Goal: Task Accomplishment & Management: Use online tool/utility

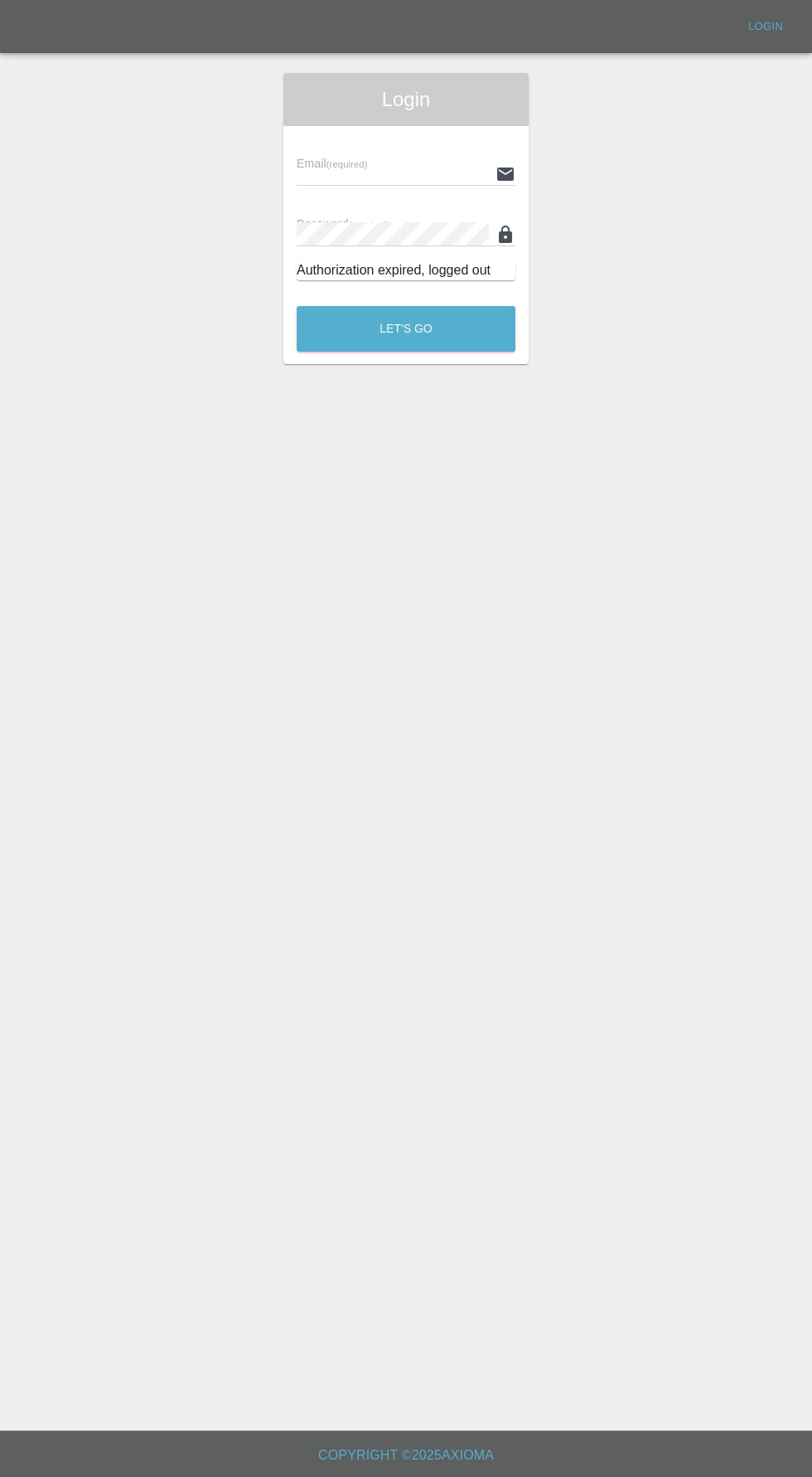
click at [362, 178] on input "text" at bounding box center [393, 174] width 192 height 24
type input "[EMAIL_ADDRESS][DOMAIN_NAME]"
click at [297, 306] on button "Let's Go" at bounding box center [406, 329] width 219 height 46
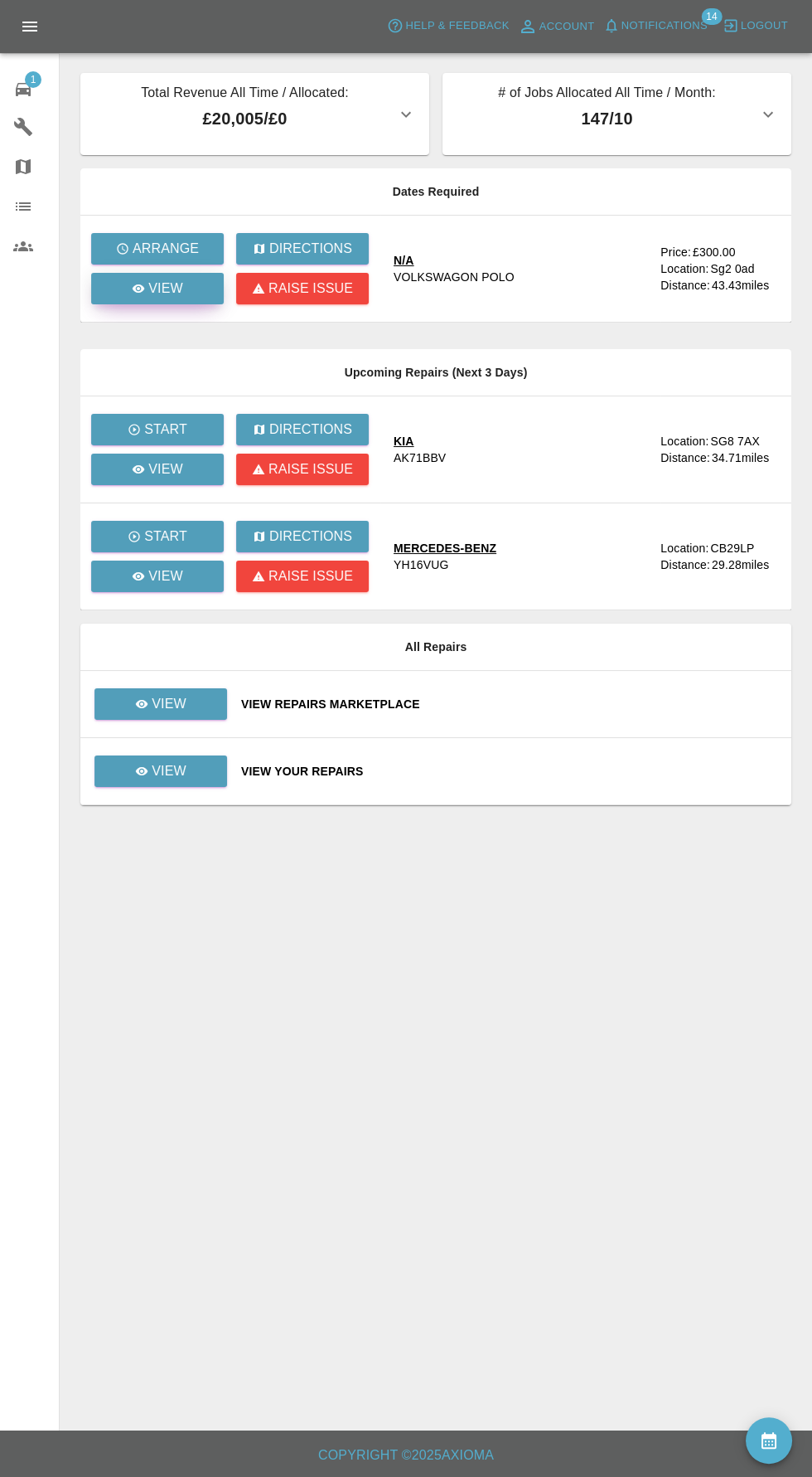
click at [164, 298] on p "View" at bounding box center [165, 288] width 35 height 20
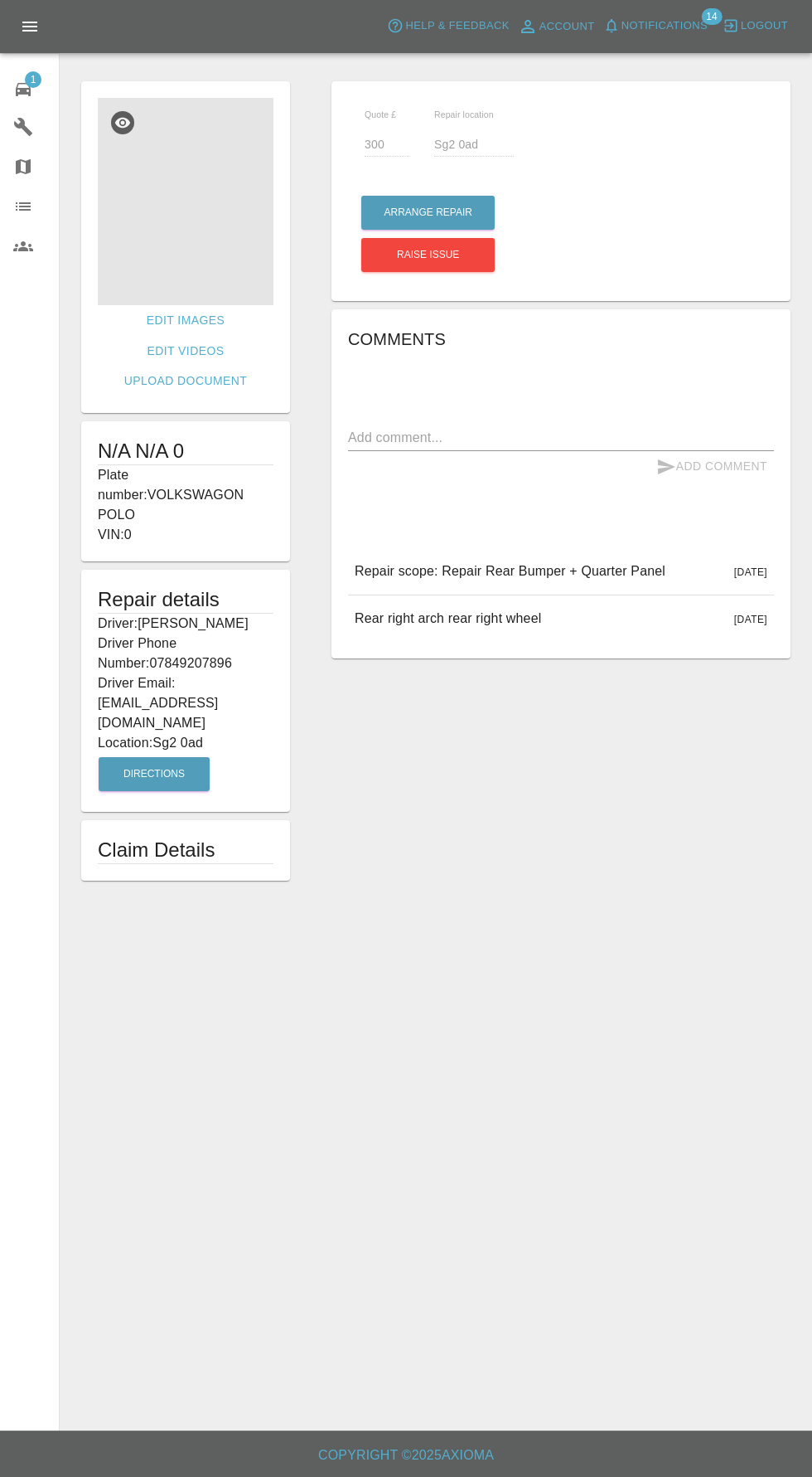
click at [212, 221] on img at bounding box center [186, 202] width 175 height 208
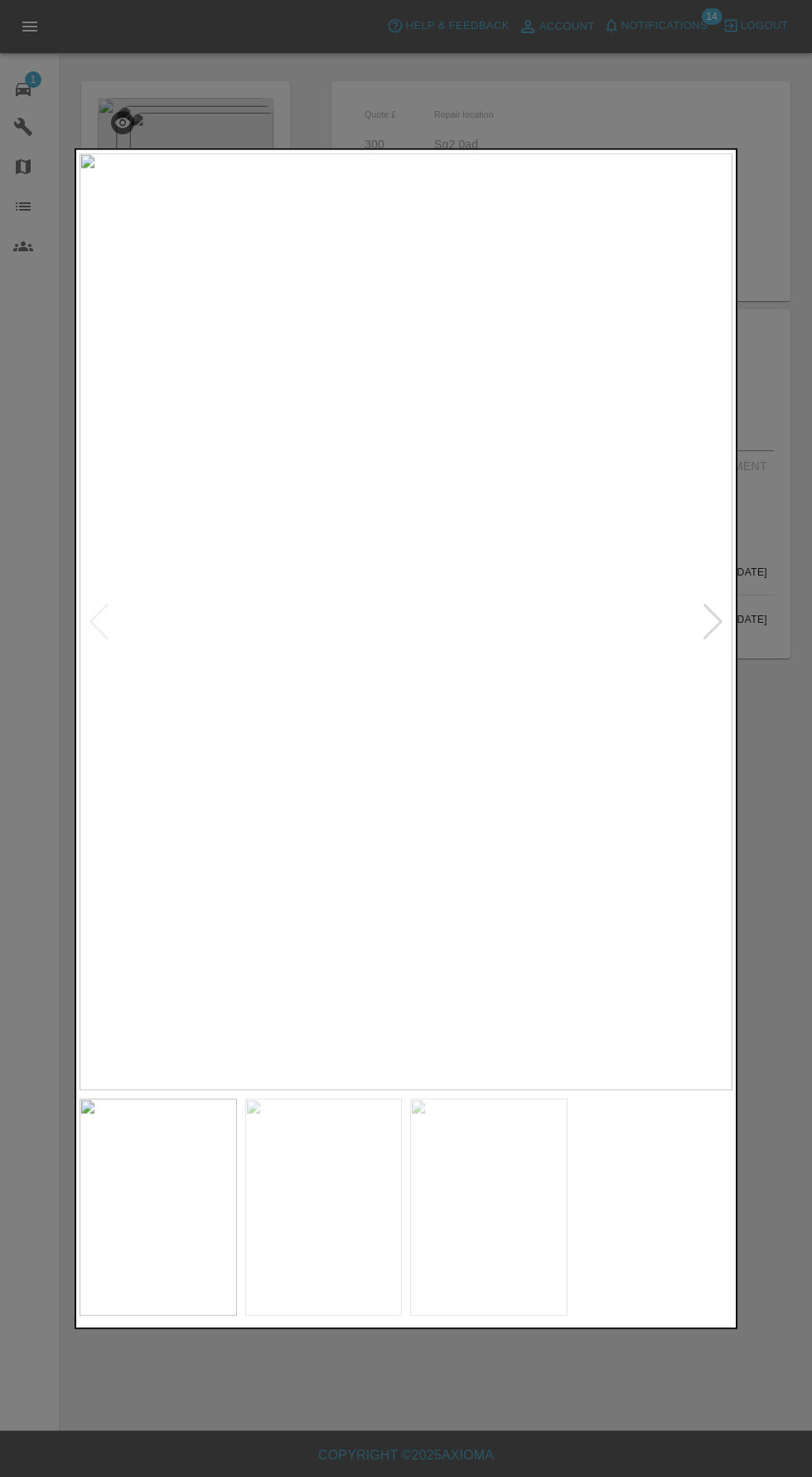
click at [213, 927] on img at bounding box center [406, 621] width 653 height 937
click at [677, 624] on img at bounding box center [406, 621] width 653 height 937
click at [713, 627] on div at bounding box center [713, 621] width 23 height 36
click at [713, 637] on div at bounding box center [713, 621] width 23 height 36
click at [715, 624] on img at bounding box center [406, 621] width 653 height 937
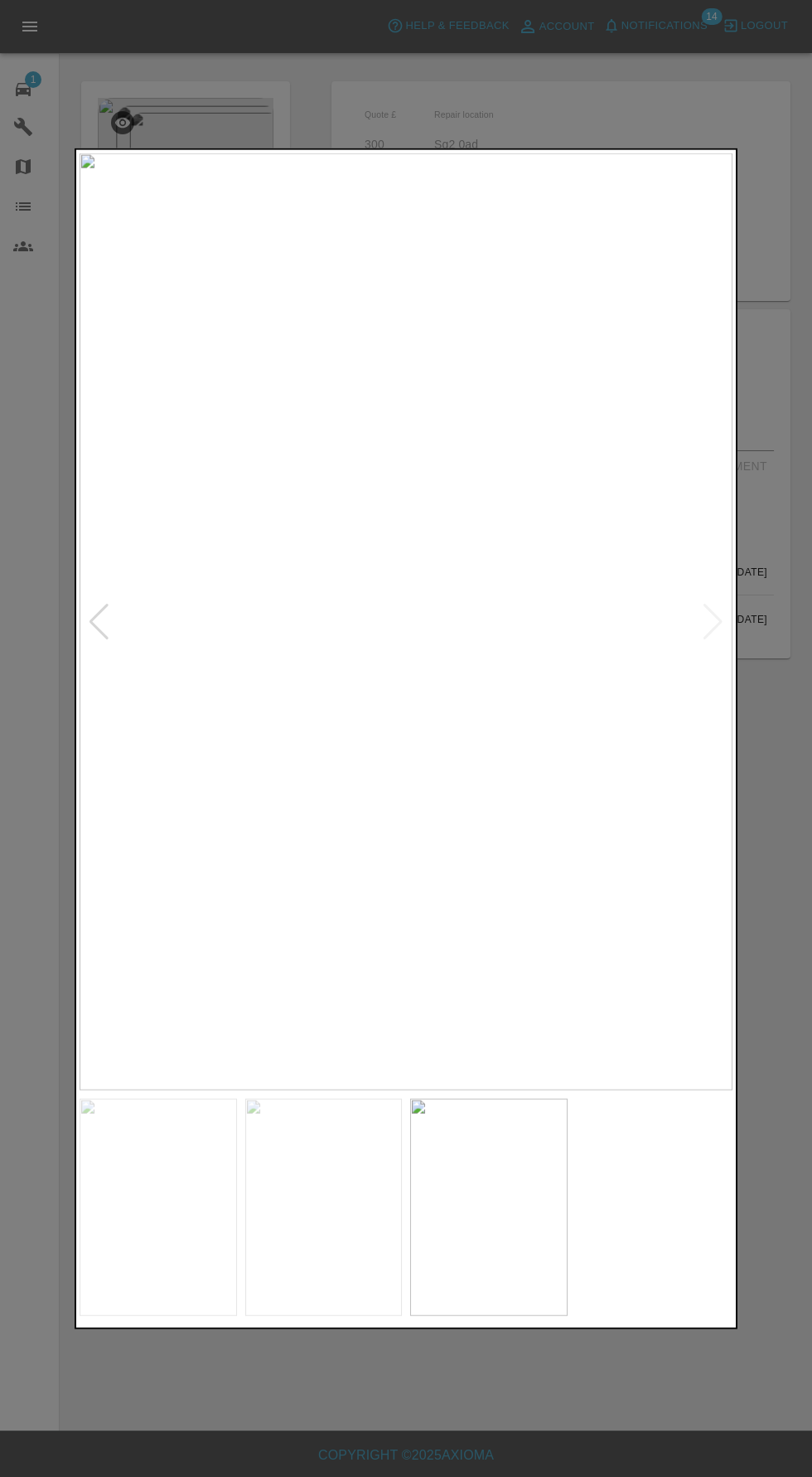
click at [717, 630] on img at bounding box center [406, 621] width 653 height 937
click at [722, 628] on img at bounding box center [406, 621] width 653 height 937
click at [701, 627] on img at bounding box center [406, 621] width 653 height 937
click at [751, 1243] on div at bounding box center [406, 738] width 812 height 1477
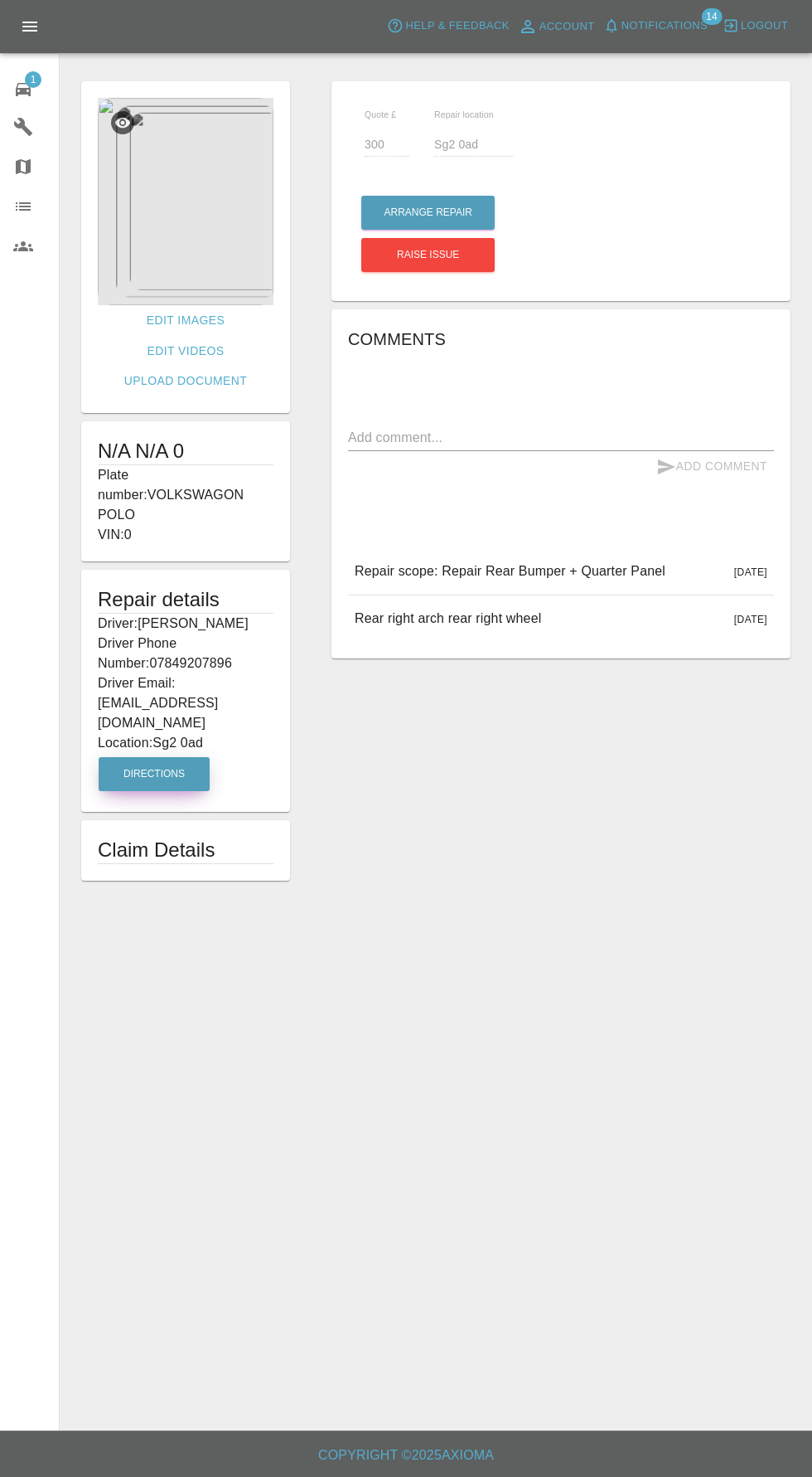
click at [158, 757] on button "Directions" at bounding box center [154, 774] width 111 height 34
